Goal: Information Seeking & Learning: Learn about a topic

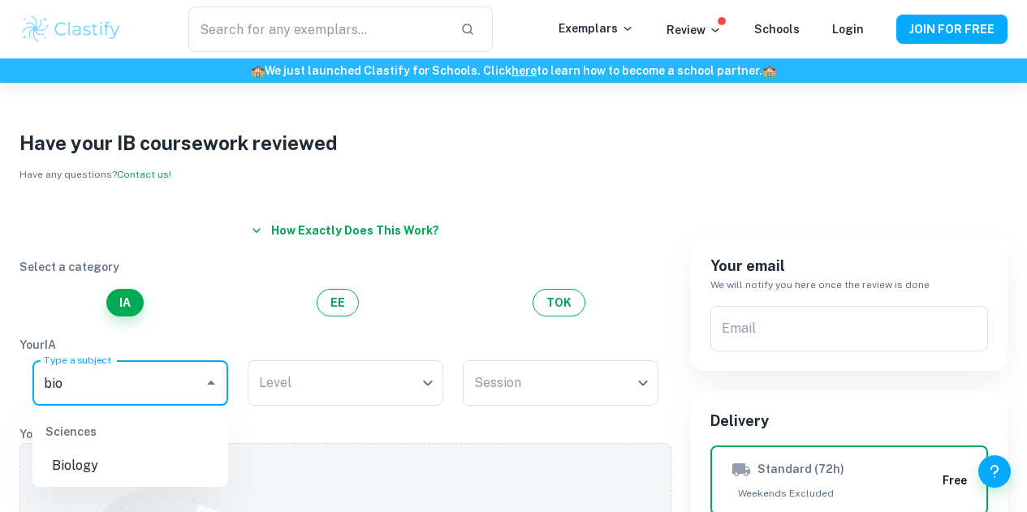
scroll to position [145, 0]
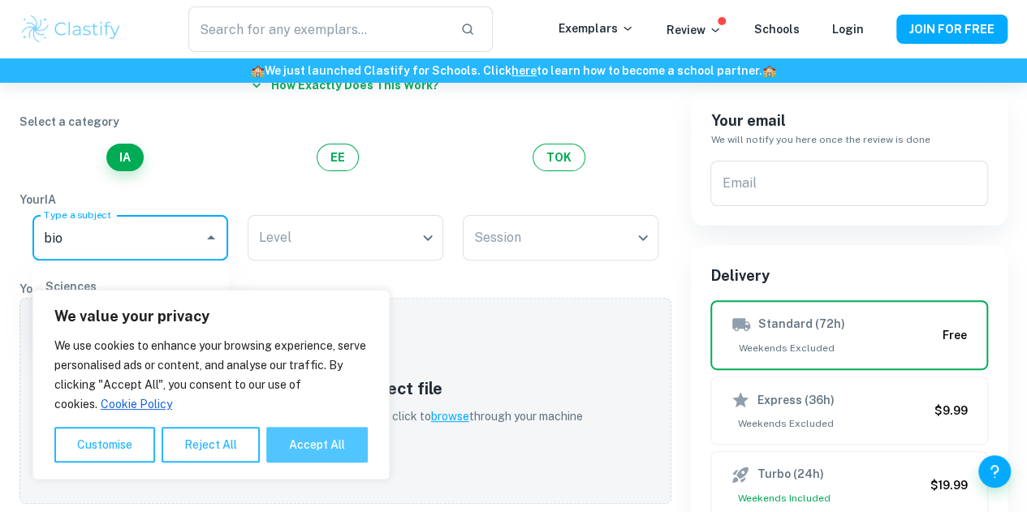
type input "bio"
click at [307, 430] on button "Accept All" at bounding box center [317, 445] width 102 height 36
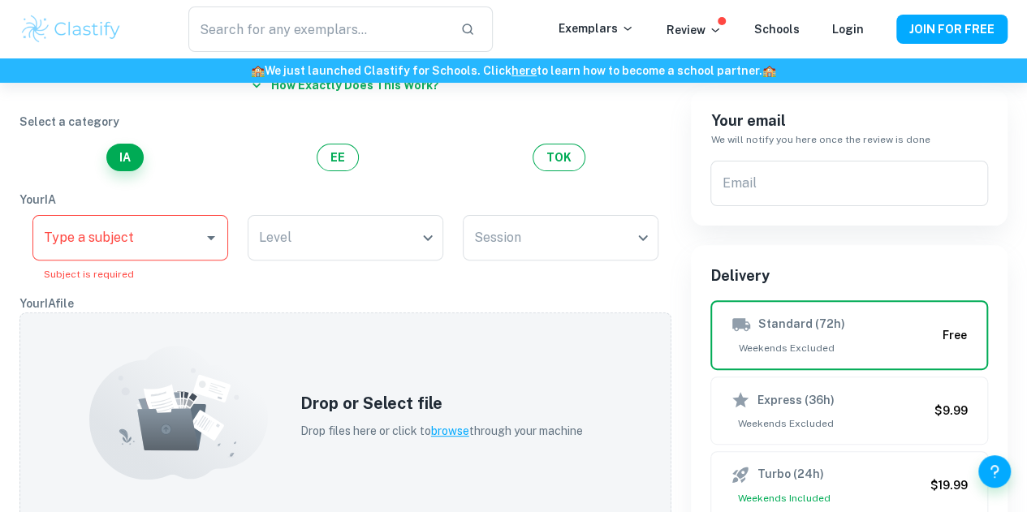
checkbox input "true"
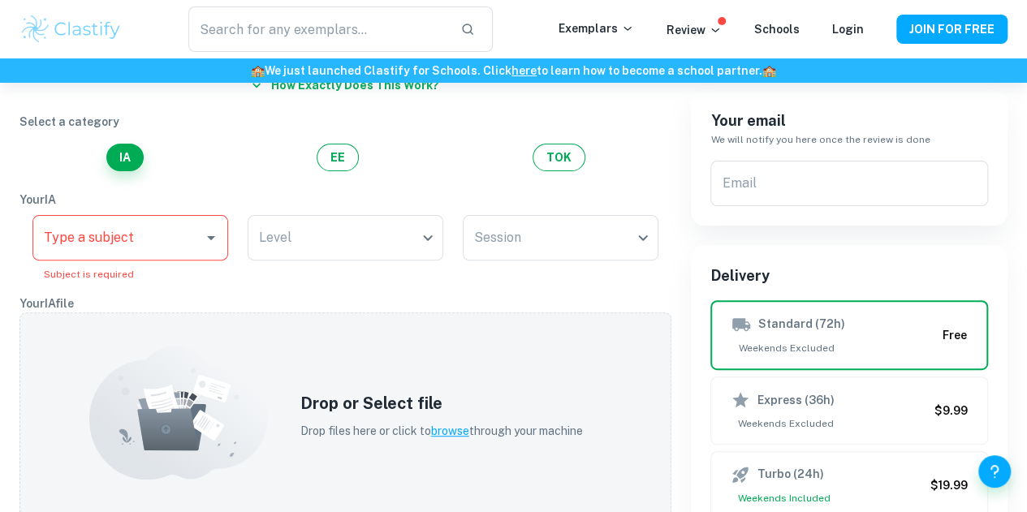
click at [113, 238] on input "Type a subject" at bounding box center [118, 237] width 157 height 31
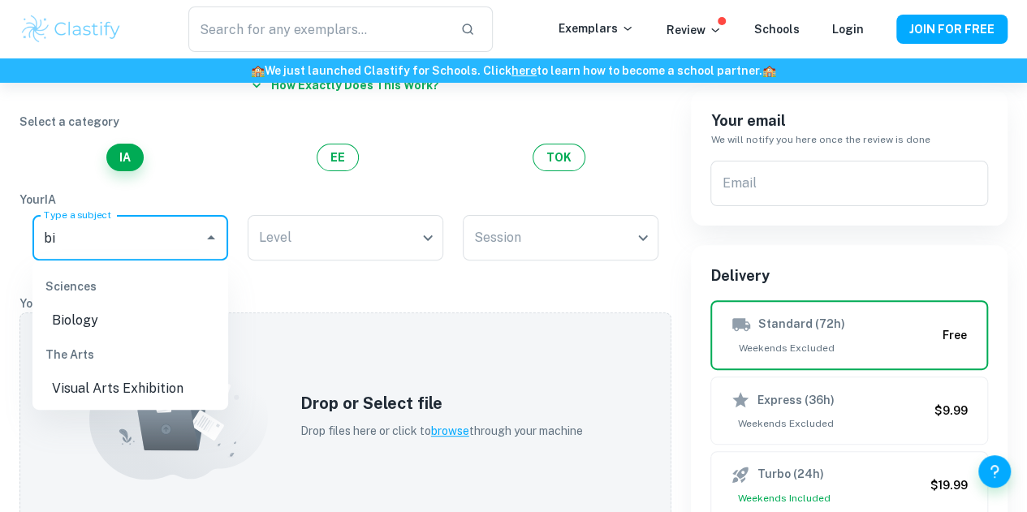
click at [127, 314] on li "Biology" at bounding box center [130, 320] width 196 height 29
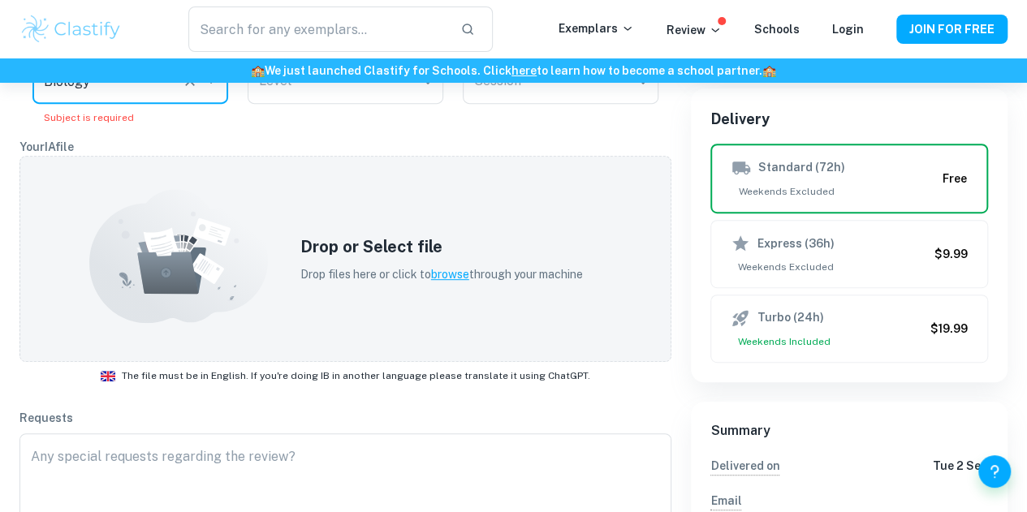
scroll to position [0, 0]
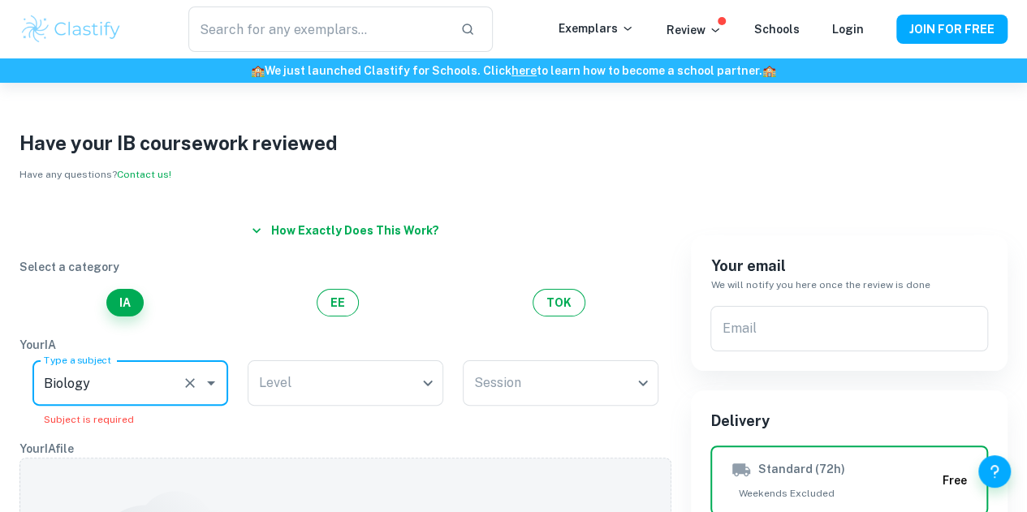
type input "Biology"
click at [622, 45] on div "​ Exemplars Review Schools Login JOIN FOR FREE" at bounding box center [513, 28] width 1027 height 45
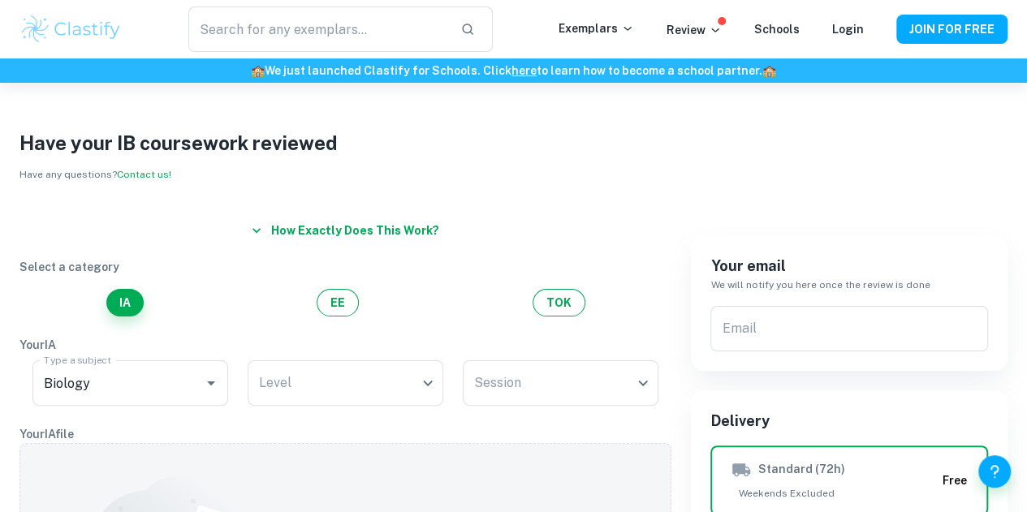
click at [612, 16] on div "​ Exemplars Review Schools Login JOIN FOR FREE" at bounding box center [513, 28] width 1027 height 45
click at [596, 37] on div "Exemplars" at bounding box center [613, 28] width 108 height 19
click at [590, 27] on p "Exemplars" at bounding box center [597, 28] width 76 height 18
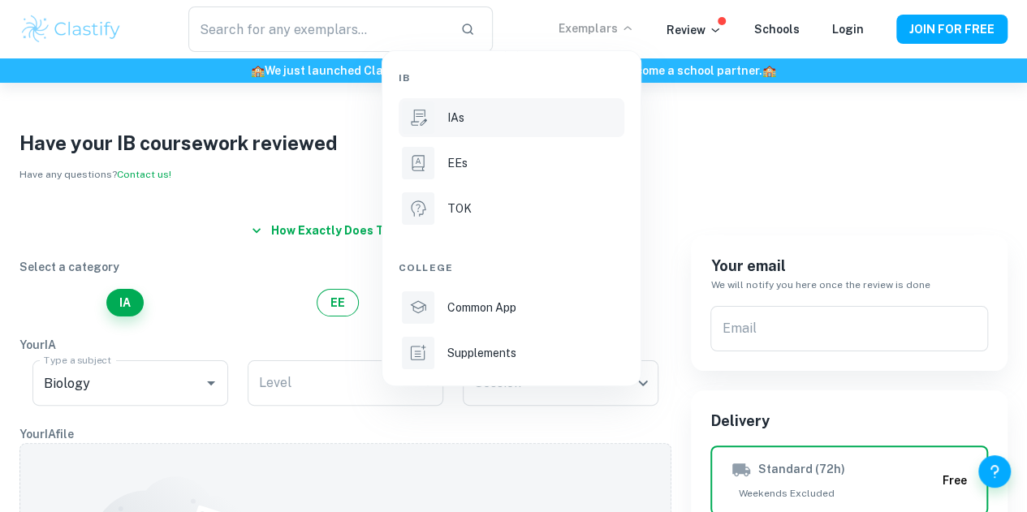
click at [448, 116] on p "IAs" at bounding box center [455, 118] width 17 height 18
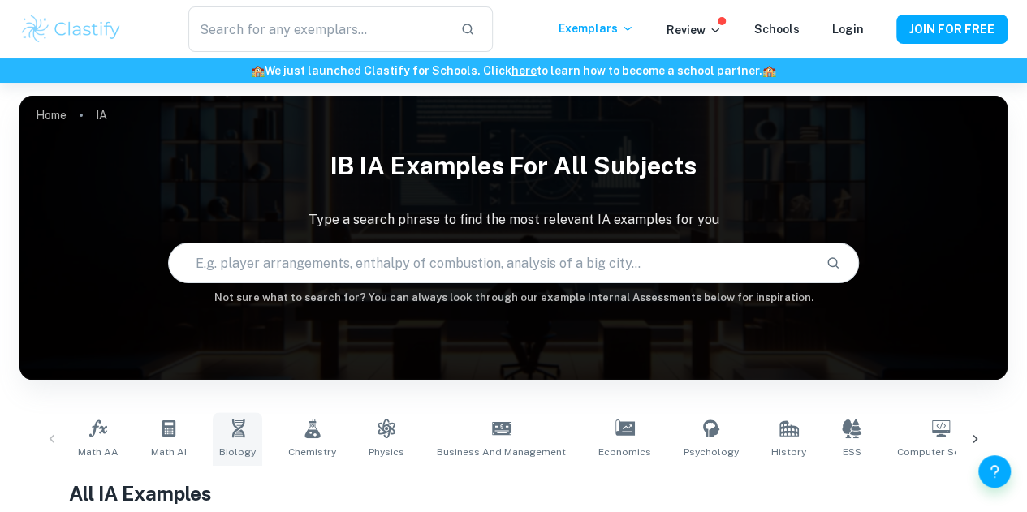
click at [239, 439] on link "Biology" at bounding box center [238, 440] width 50 height 54
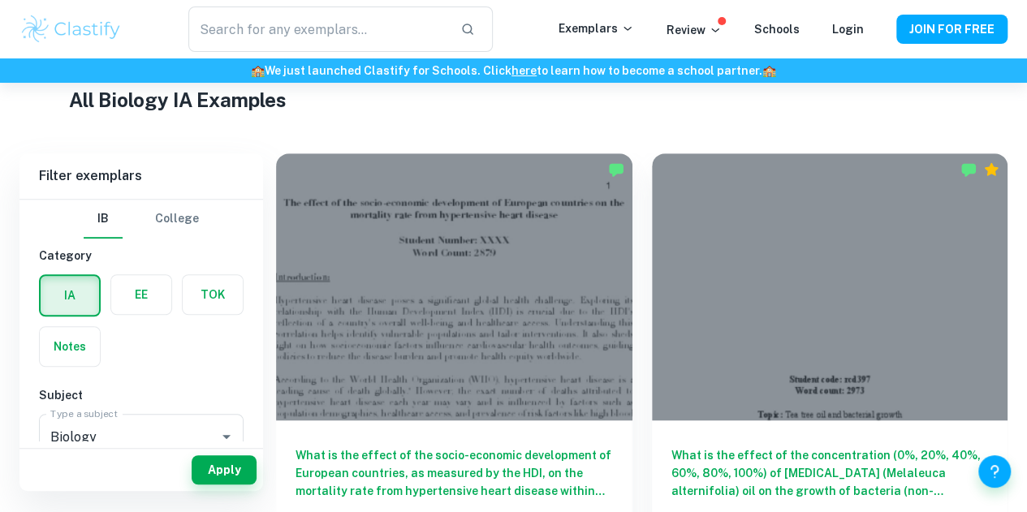
scroll to position [380, 0]
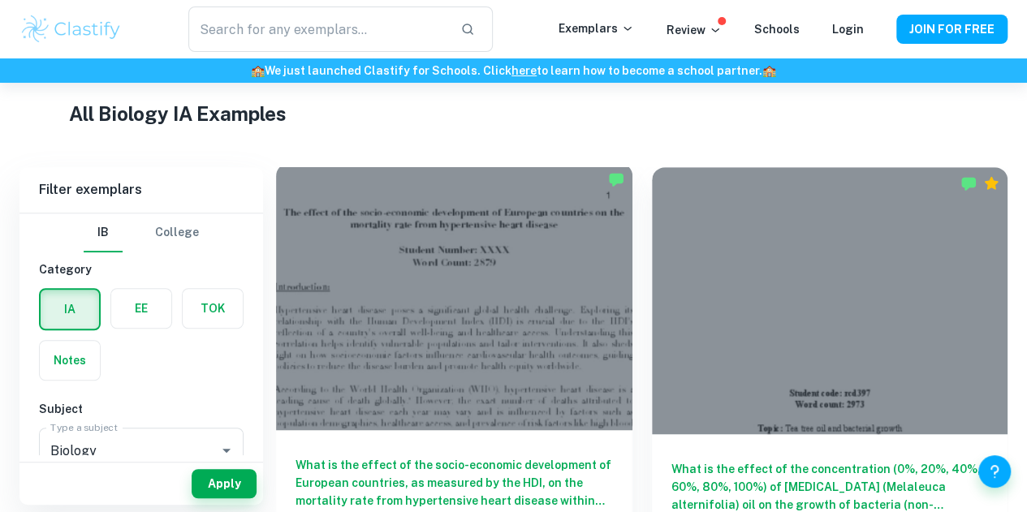
click at [383, 292] on div at bounding box center [454, 296] width 356 height 267
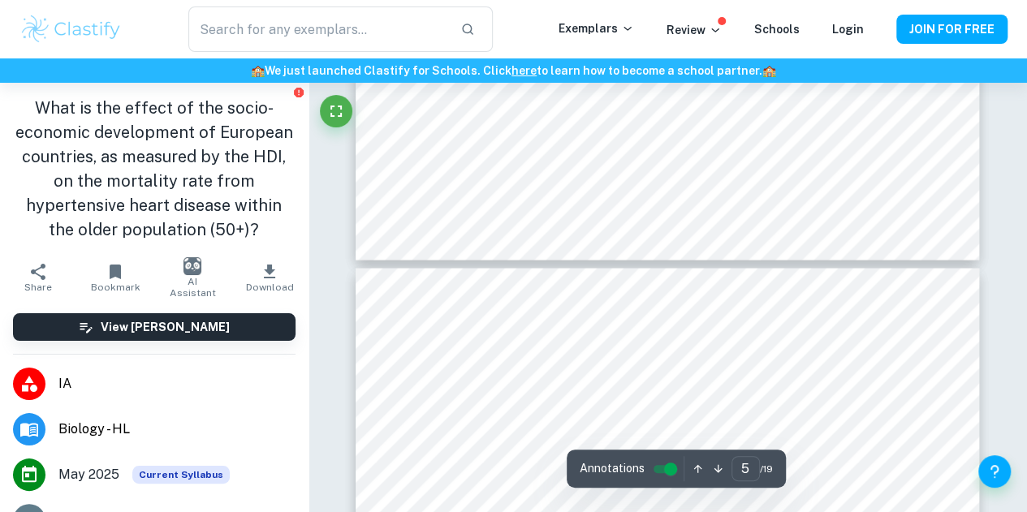
type input "6"
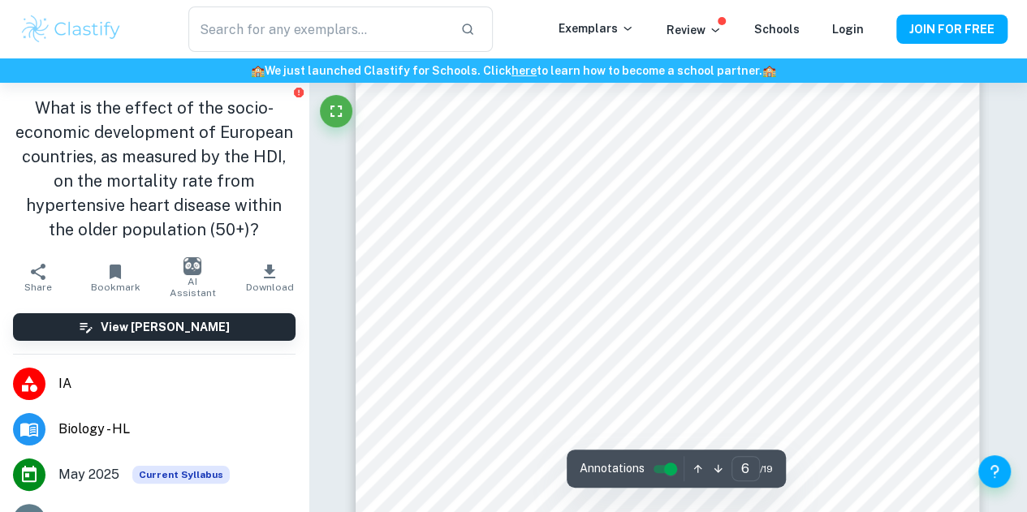
scroll to position [5109, 0]
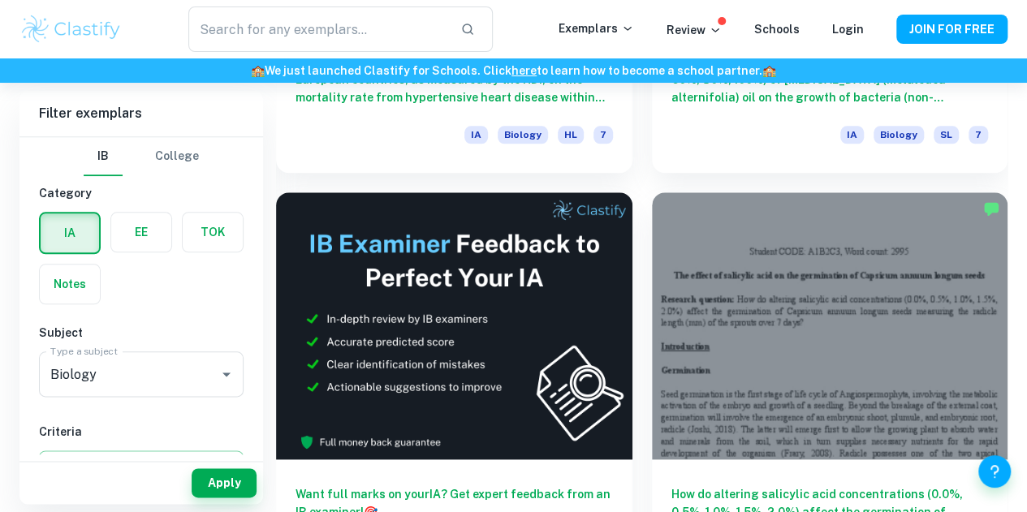
scroll to position [741, 0]
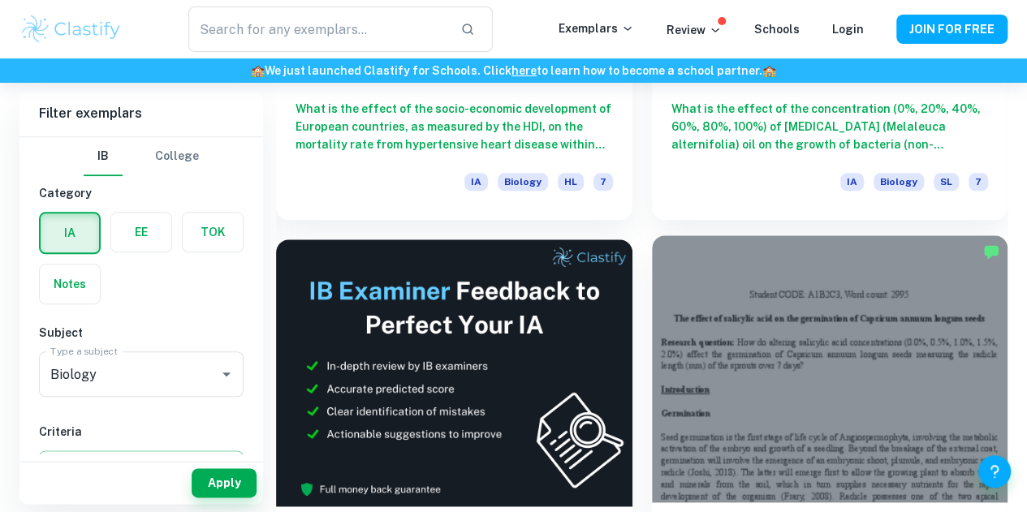
click at [652, 284] on div at bounding box center [830, 368] width 356 height 267
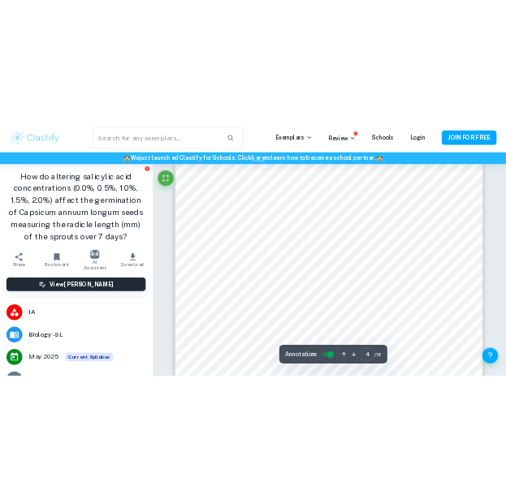
scroll to position [2961, 0]
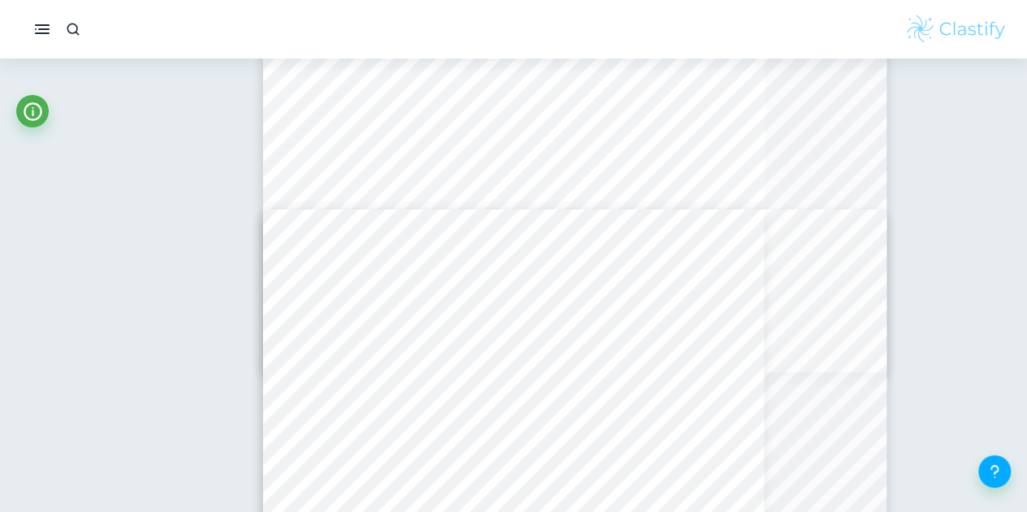
type input "5"
